Goal: Navigation & Orientation: Find specific page/section

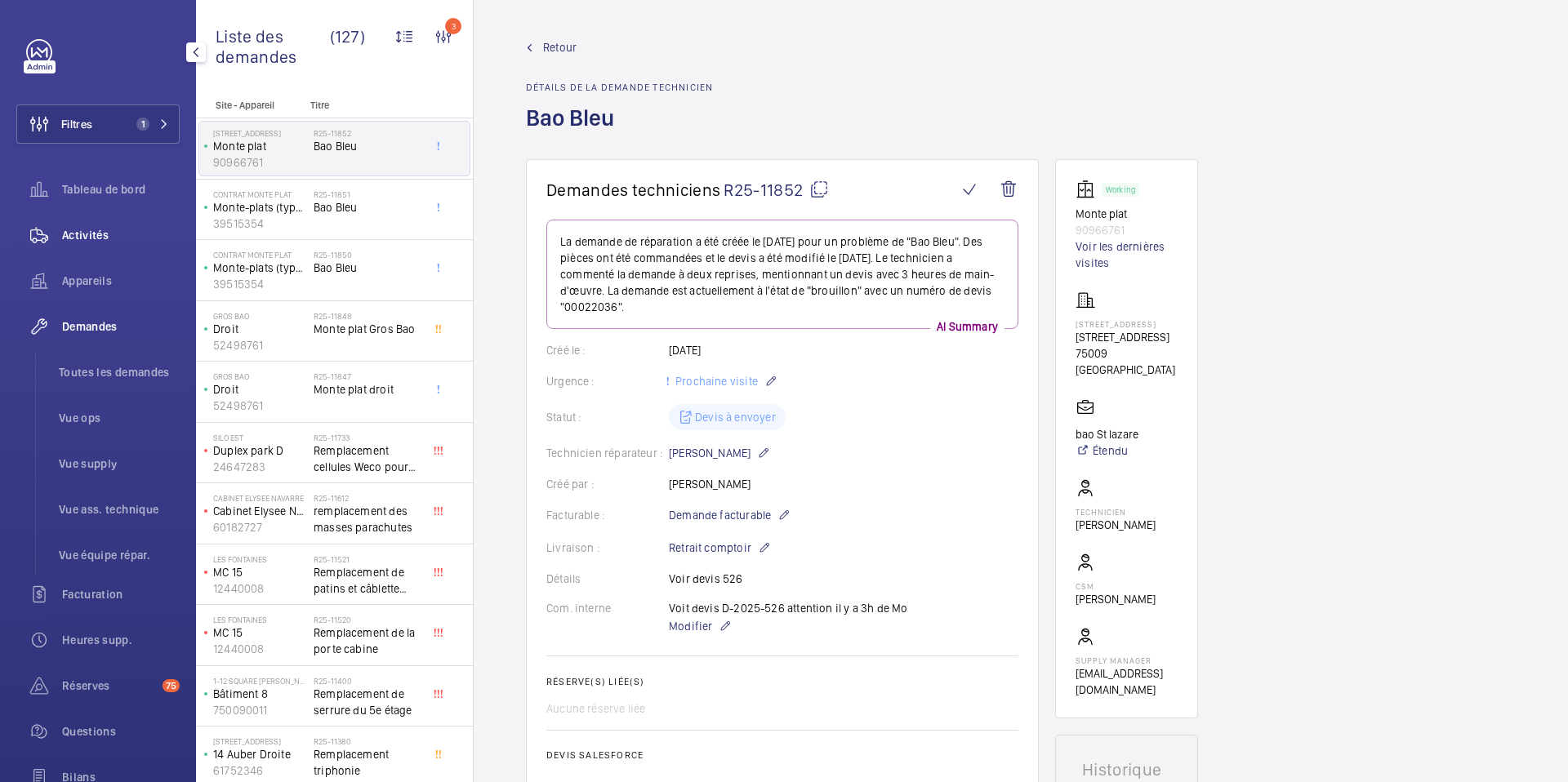
scroll to position [779, 0]
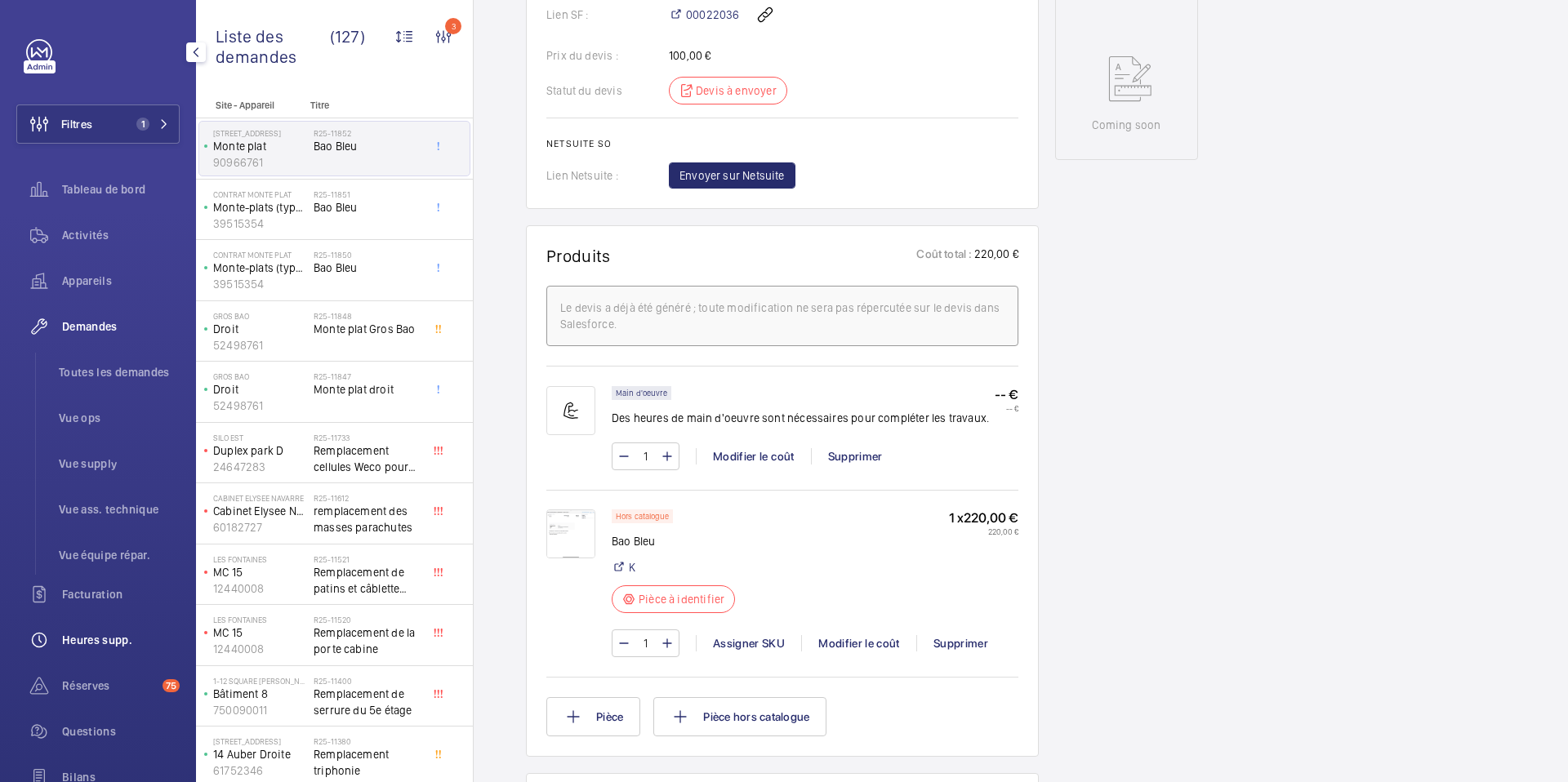
click at [89, 647] on span "Heures supp." at bounding box center [121, 640] width 118 height 16
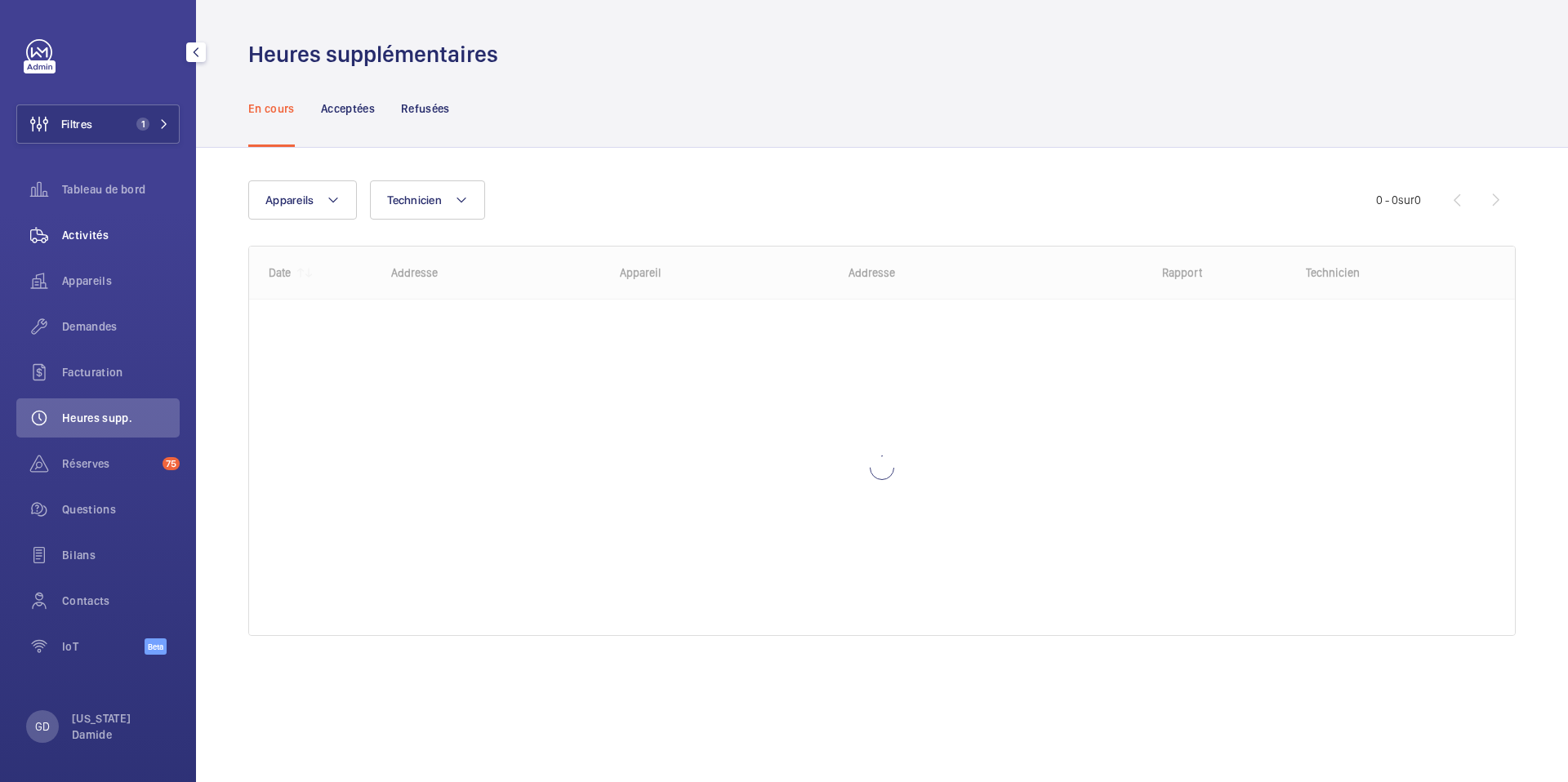
click at [89, 239] on span "Activités" at bounding box center [121, 235] width 118 height 16
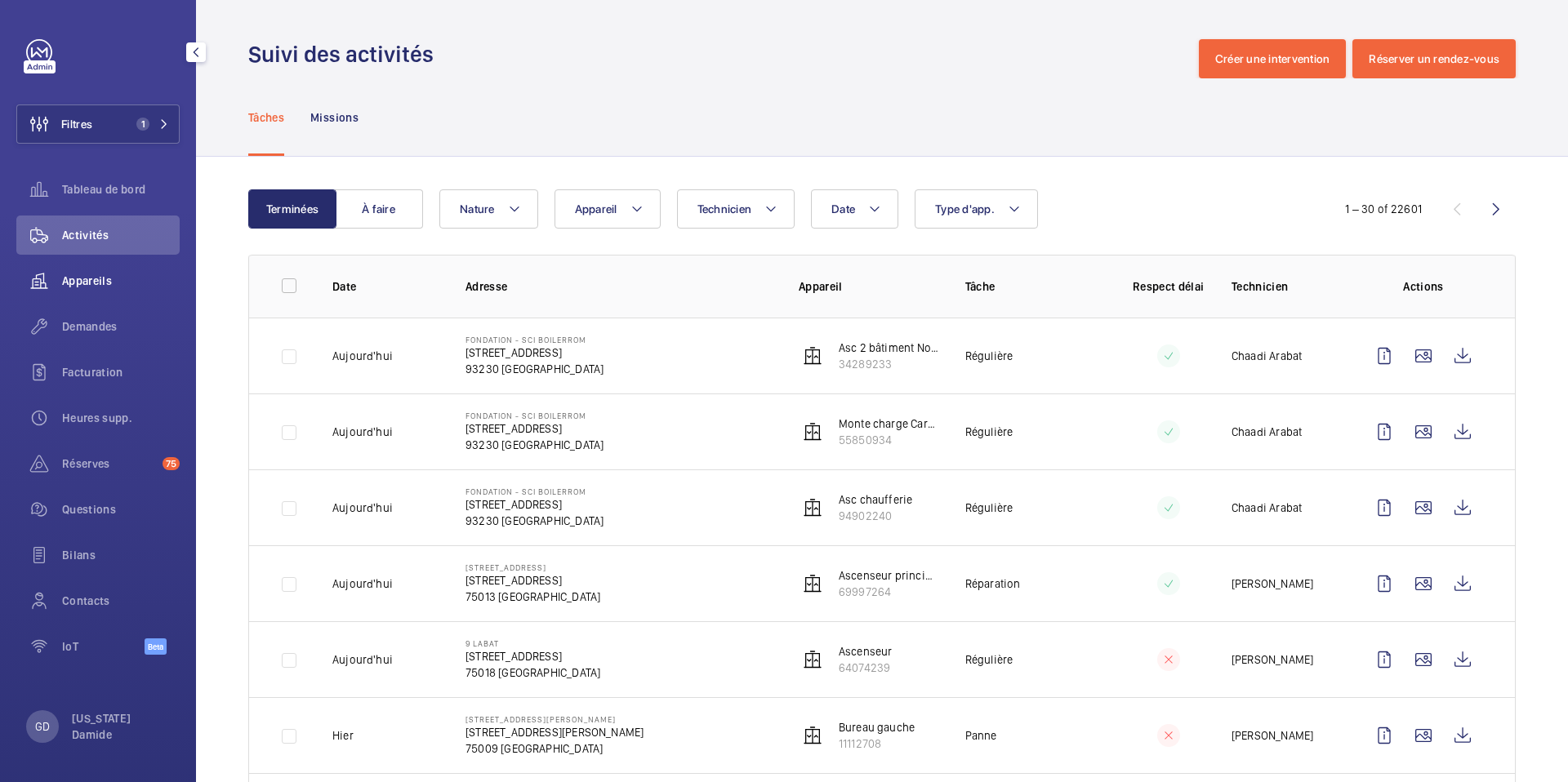
click at [103, 287] on span "Appareils" at bounding box center [121, 281] width 118 height 16
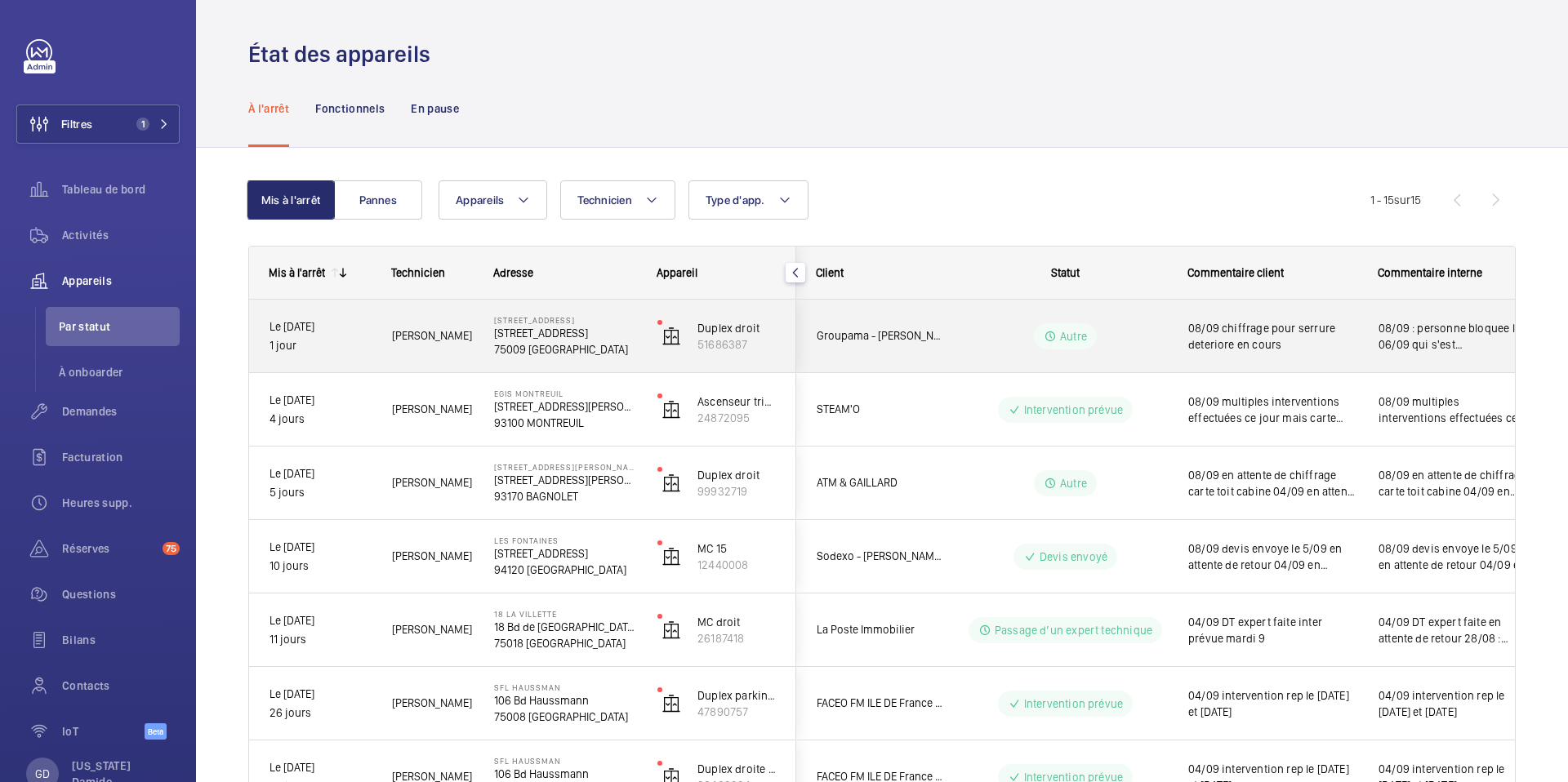
click at [336, 342] on p "1 jour" at bounding box center [320, 345] width 101 height 19
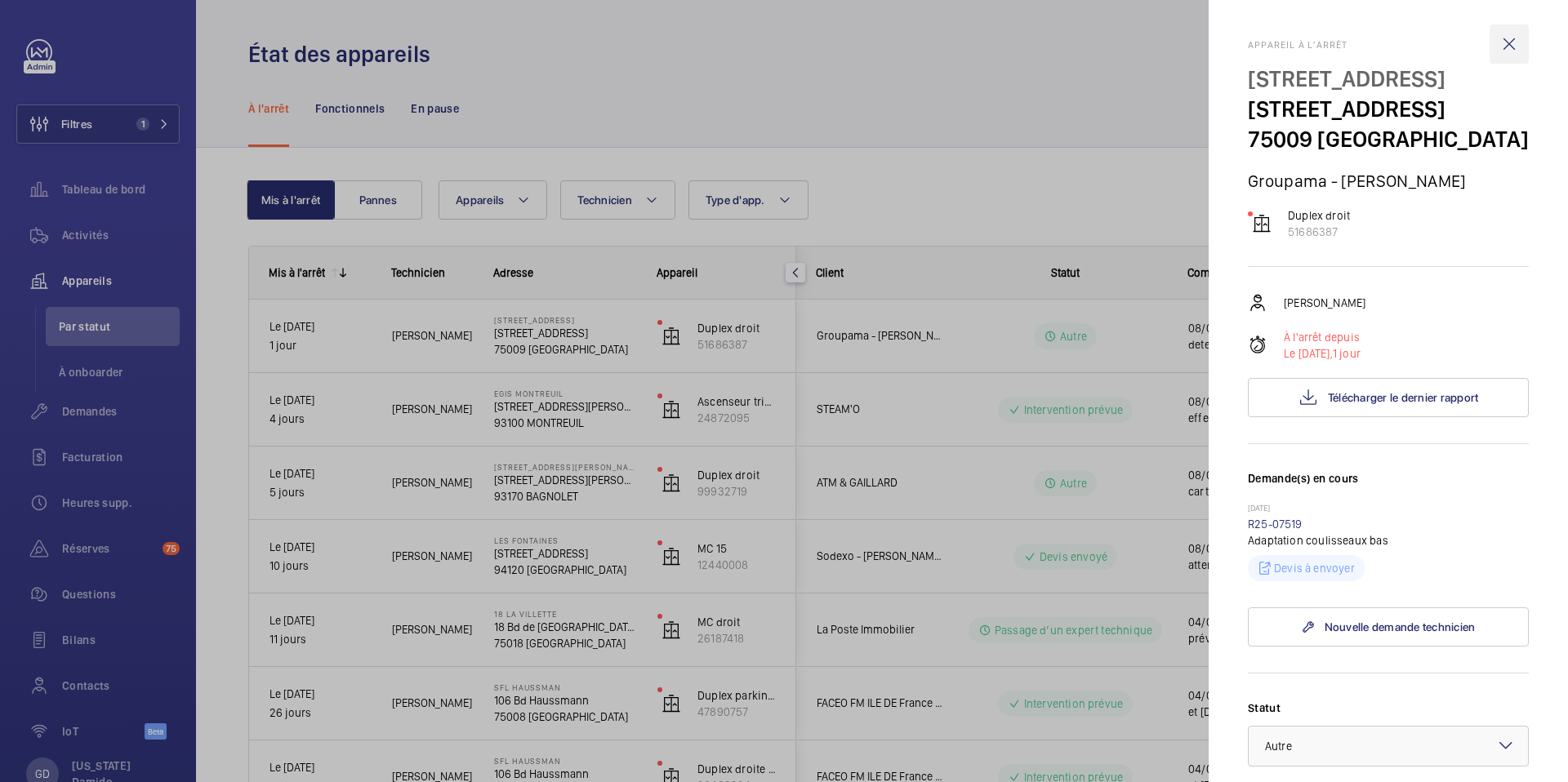
click at [1516, 47] on wm-front-icon-button at bounding box center [1509, 44] width 39 height 39
